Goal: Find specific page/section: Find specific page/section

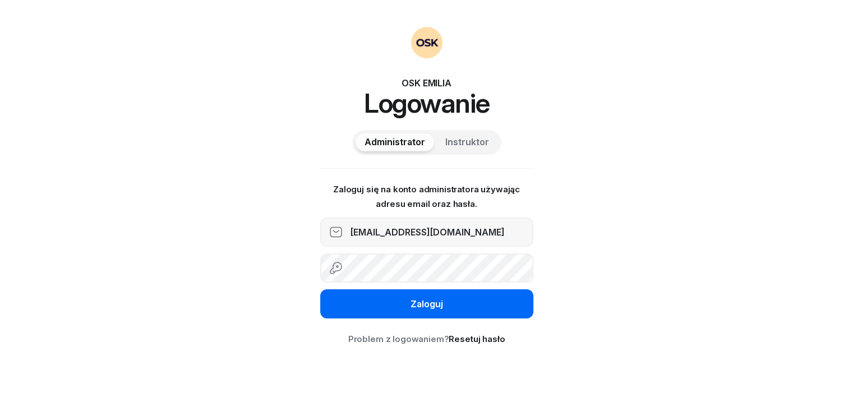
click at [421, 315] on button "Zaloguj" at bounding box center [426, 303] width 213 height 29
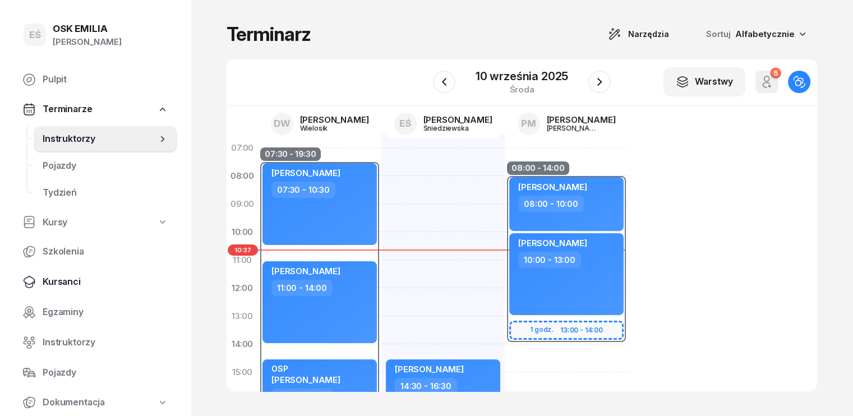
click at [67, 276] on span "Kursanci" at bounding box center [106, 282] width 126 height 15
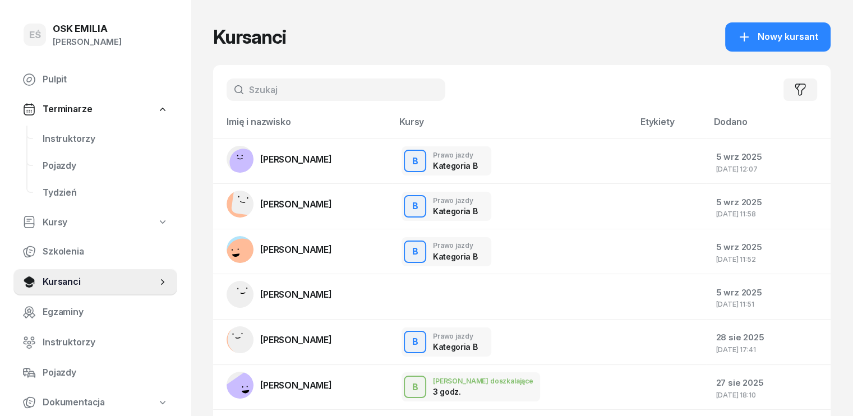
click at [256, 94] on input "text" at bounding box center [336, 89] width 219 height 22
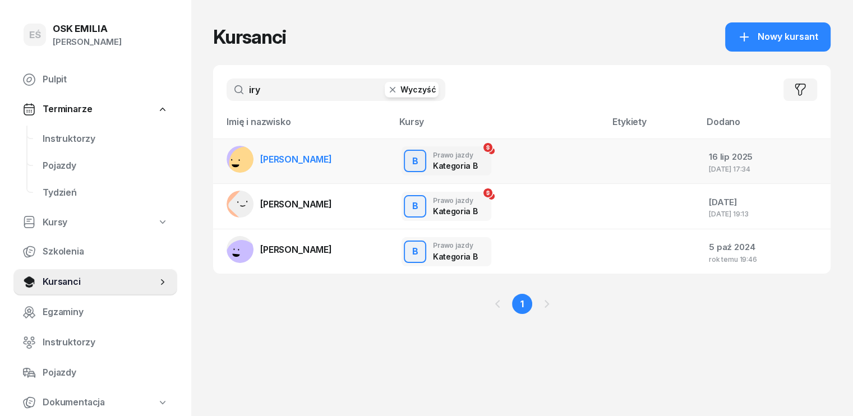
type input "iry"
click at [256, 165] on link "[PERSON_NAME]" at bounding box center [279, 159] width 105 height 27
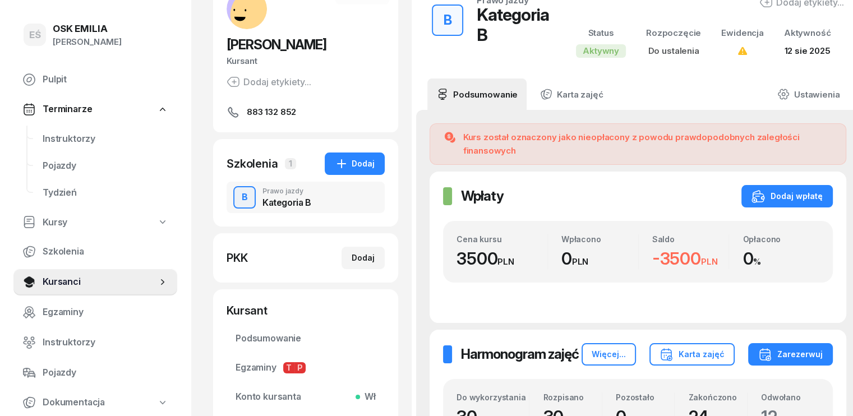
scroll to position [280, 0]
